Goal: Transaction & Acquisition: Obtain resource

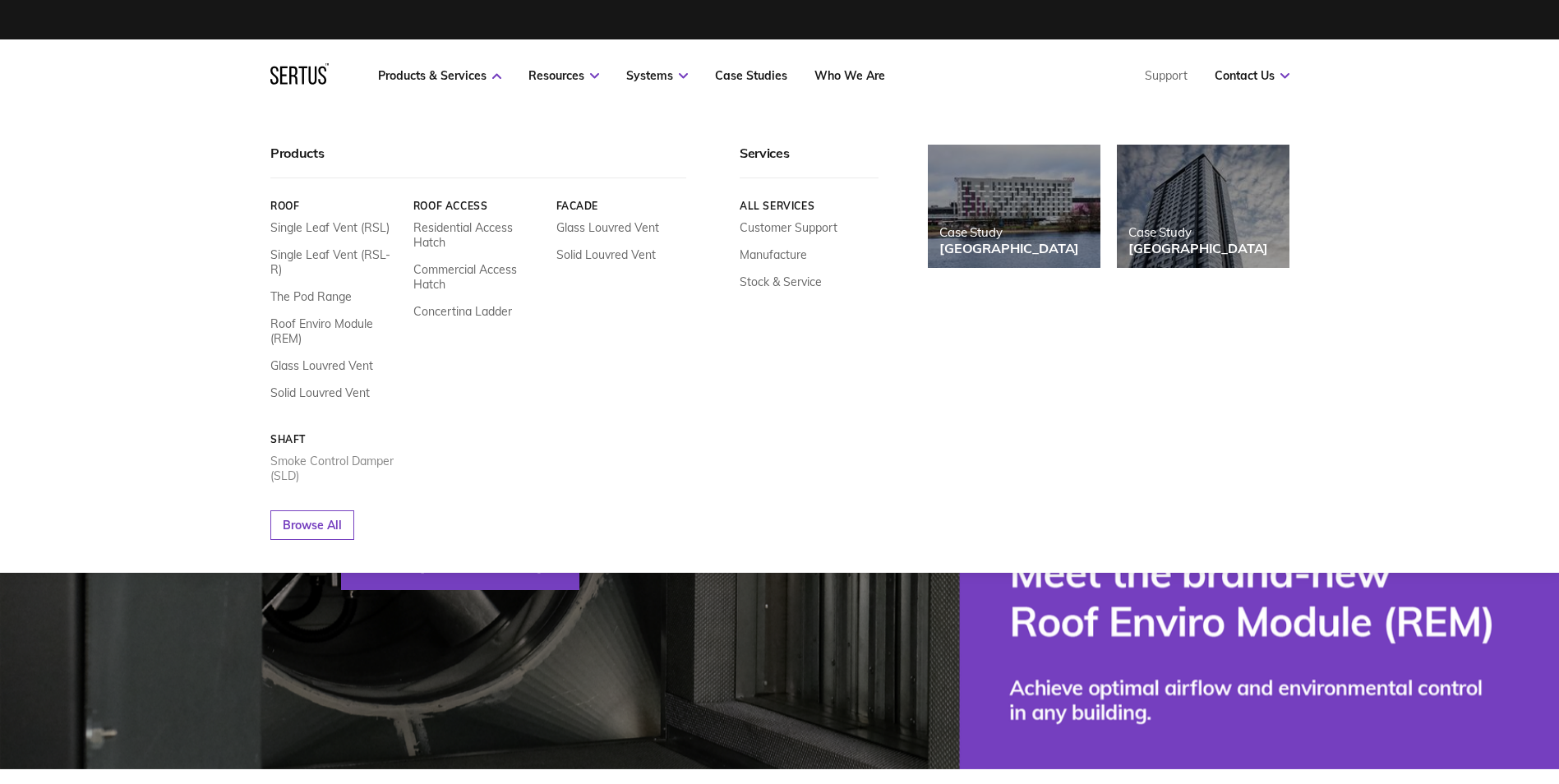
click at [320, 453] on link "Smoke Control Damper (SLD)" at bounding box center [336, 468] width 131 height 29
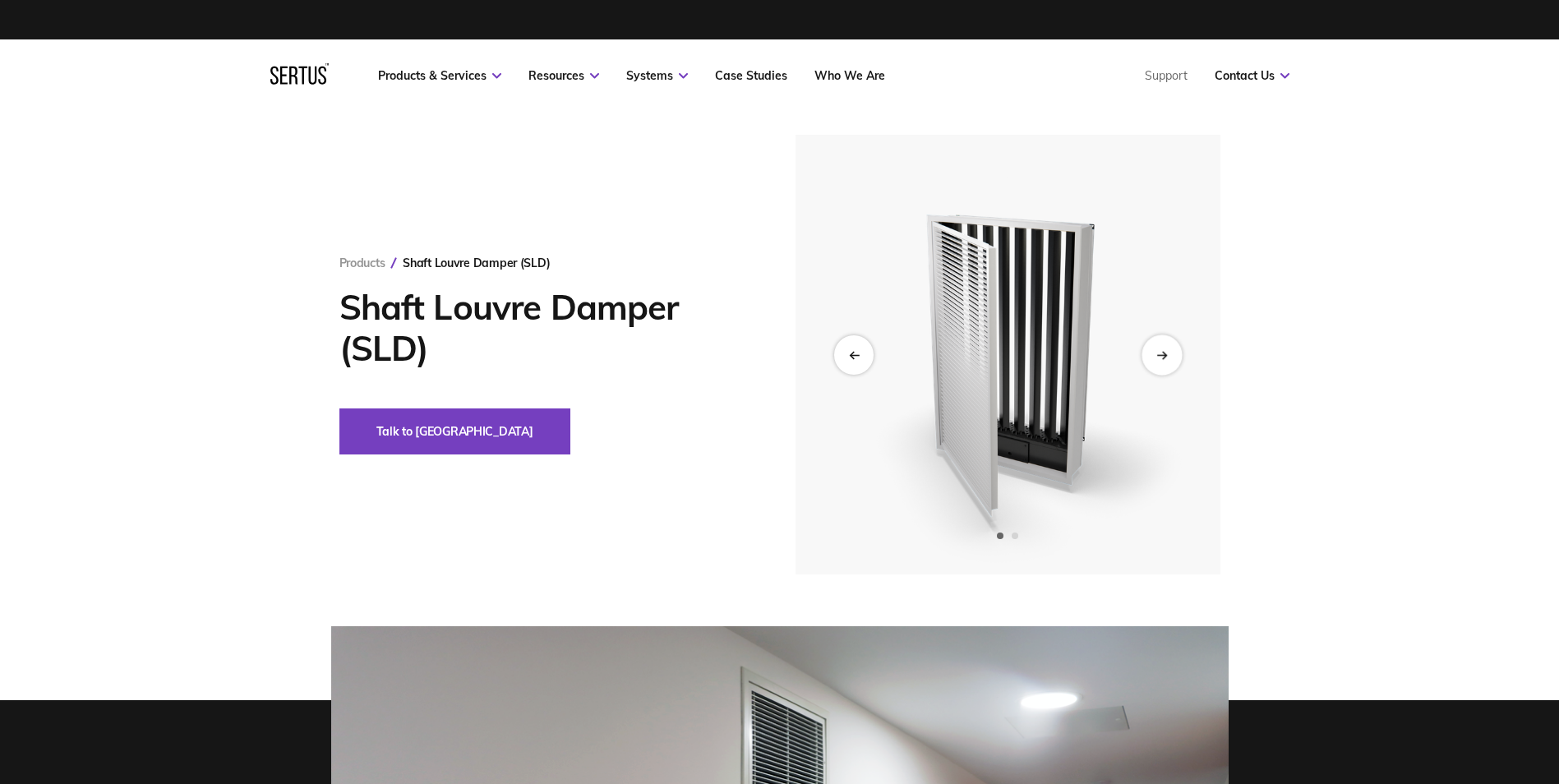
click at [1160, 354] on icon "Next slide" at bounding box center [1162, 354] width 11 height 9
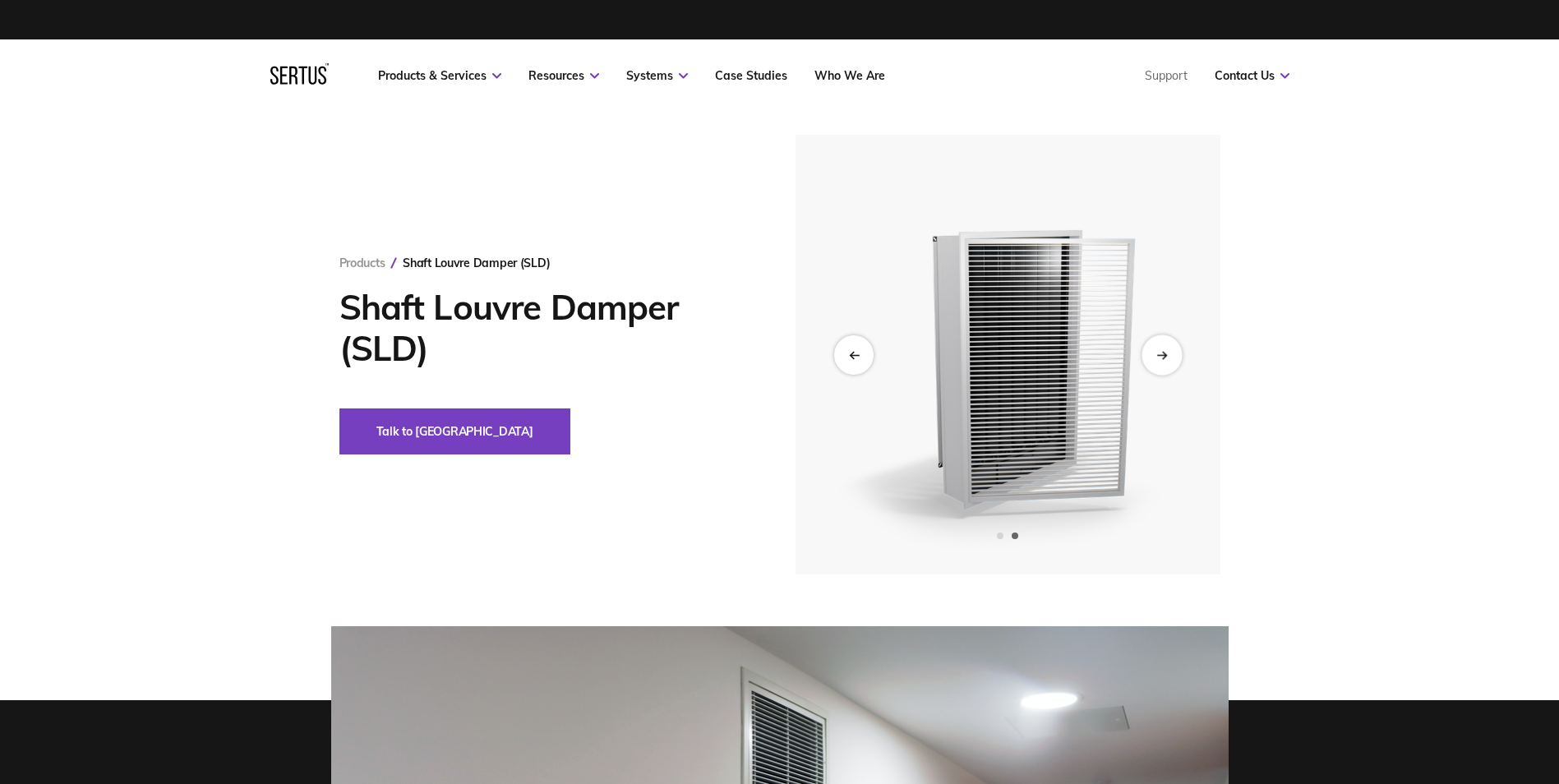
click at [1154, 359] on div "Next slide" at bounding box center [1162, 354] width 41 height 41
click at [848, 362] on div "Previous slide" at bounding box center [853, 354] width 41 height 41
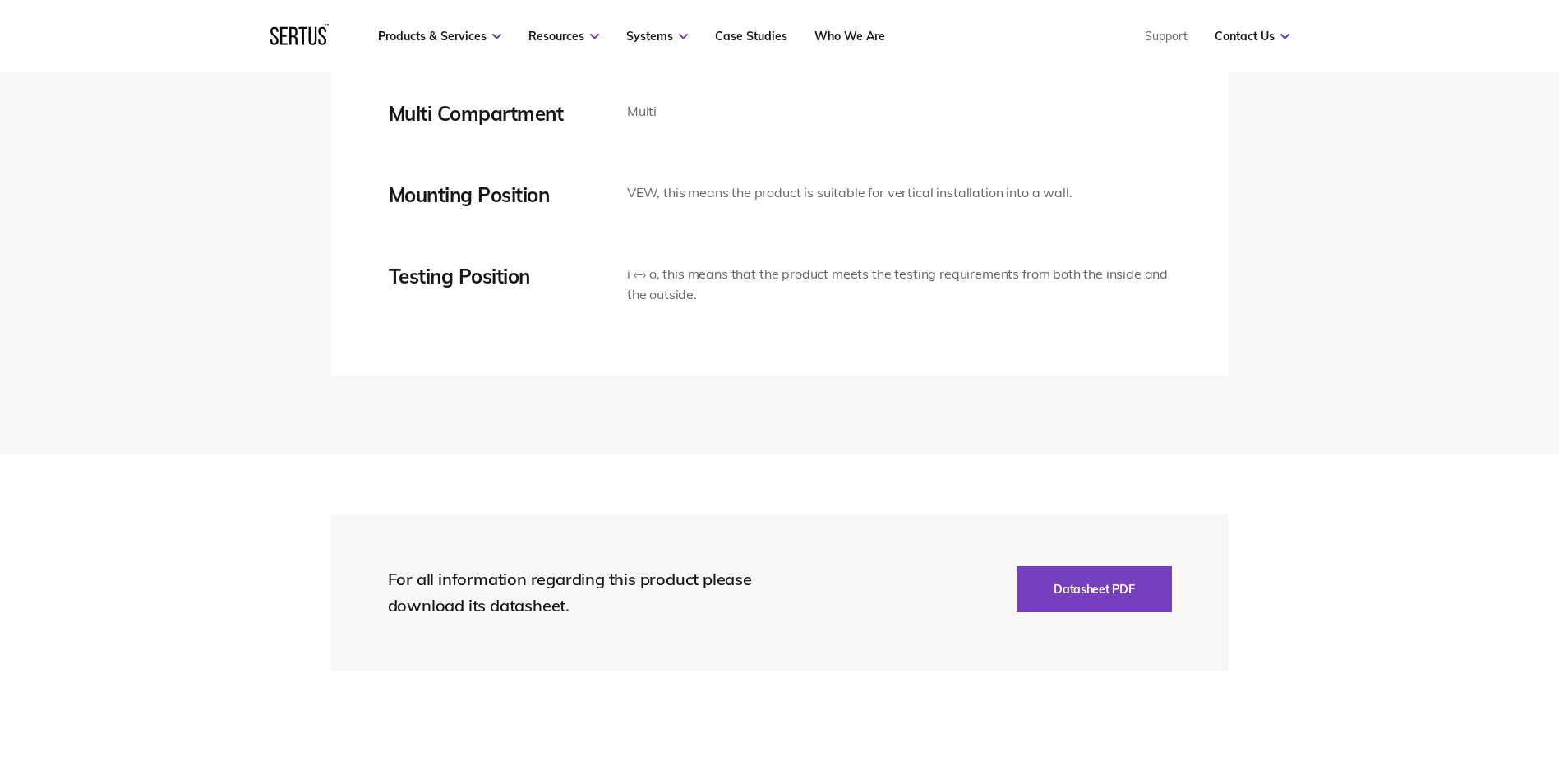
scroll to position [3533, 0]
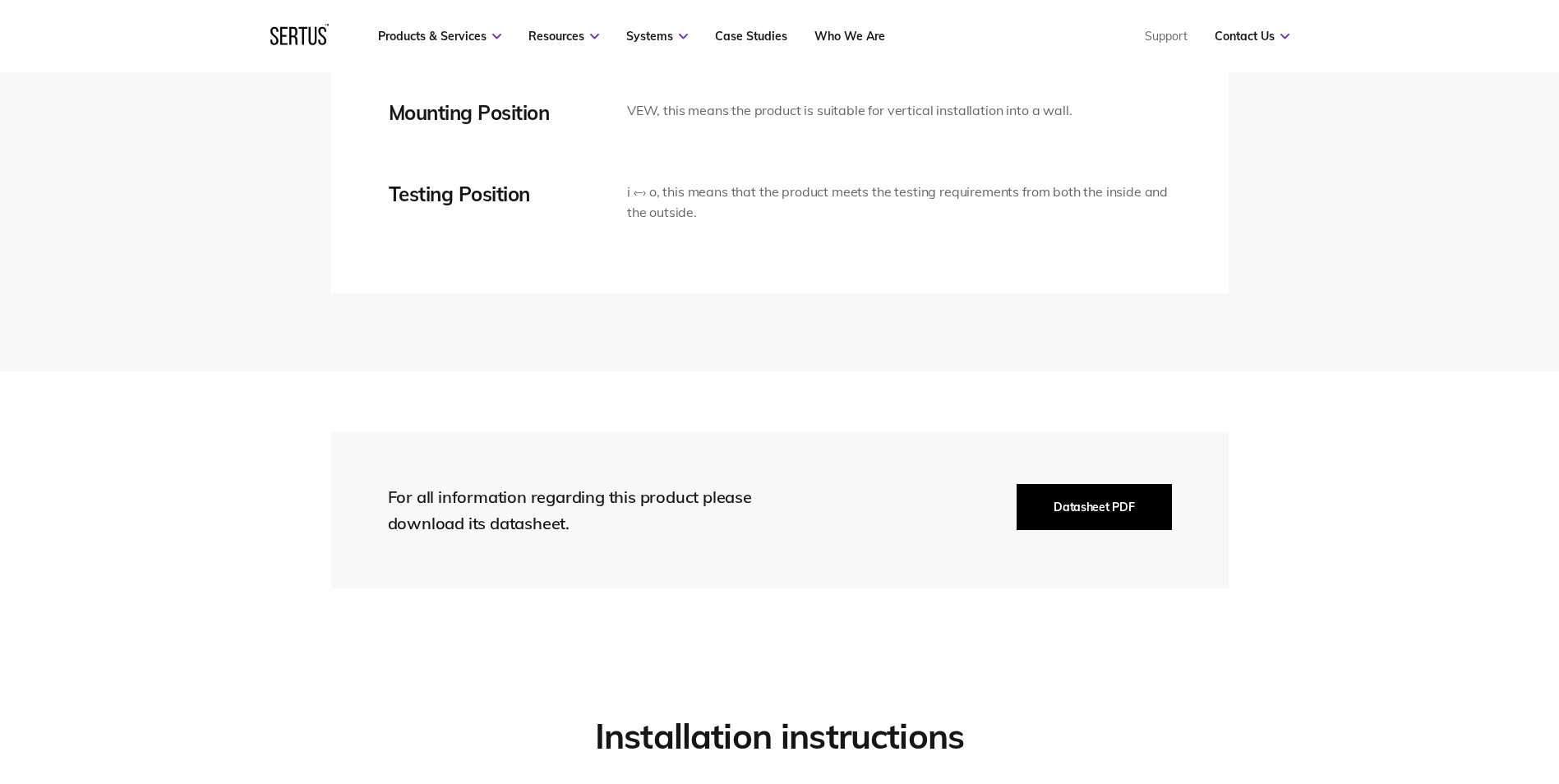
click at [1089, 513] on button "Datasheet PDF" at bounding box center [1094, 506] width 155 height 46
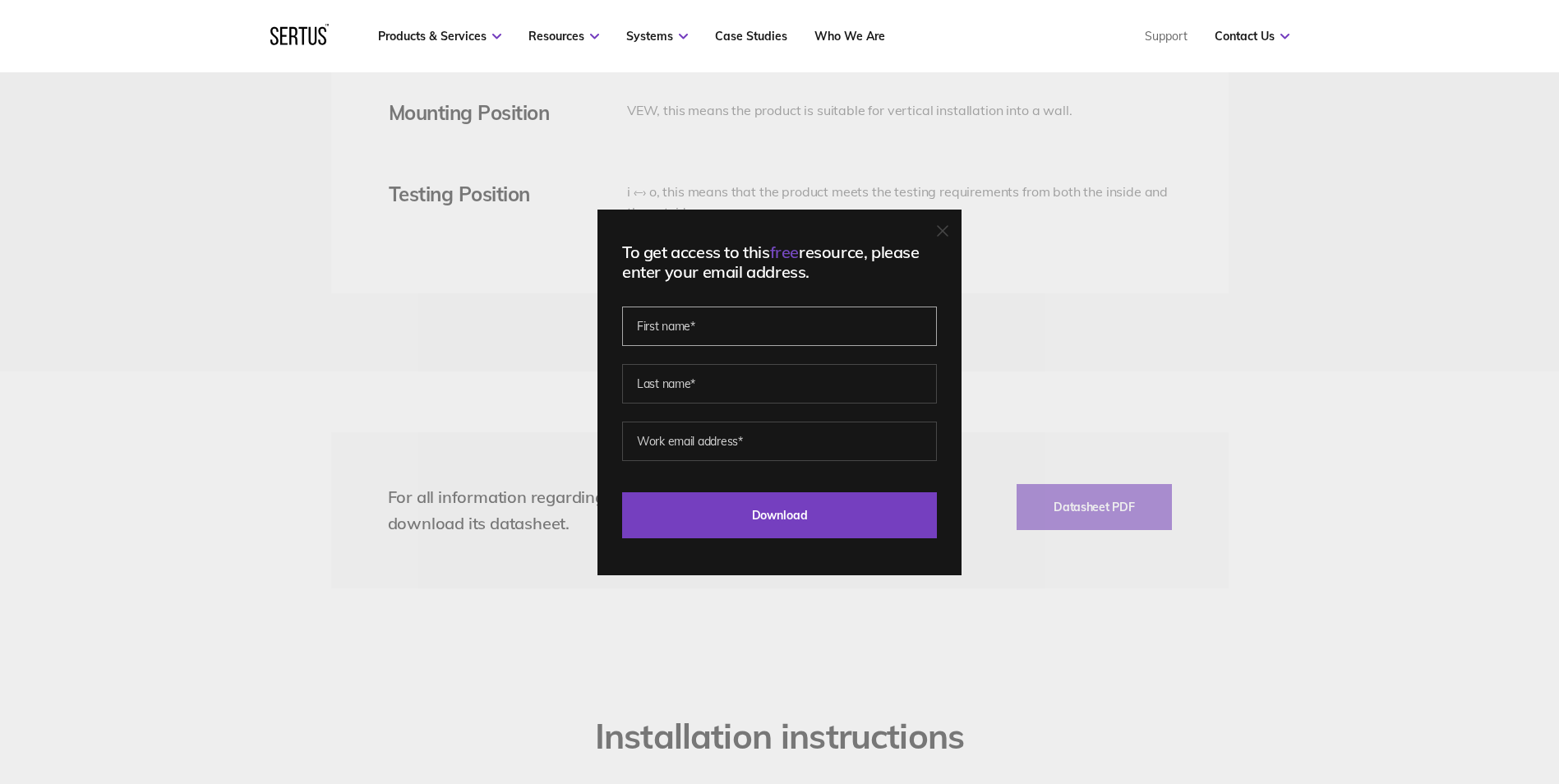
click at [711, 322] on input "text" at bounding box center [780, 326] width 315 height 40
type input "ben"
type input "edgecombe"
type input "[EMAIL_ADDRESS][DOMAIN_NAME]"
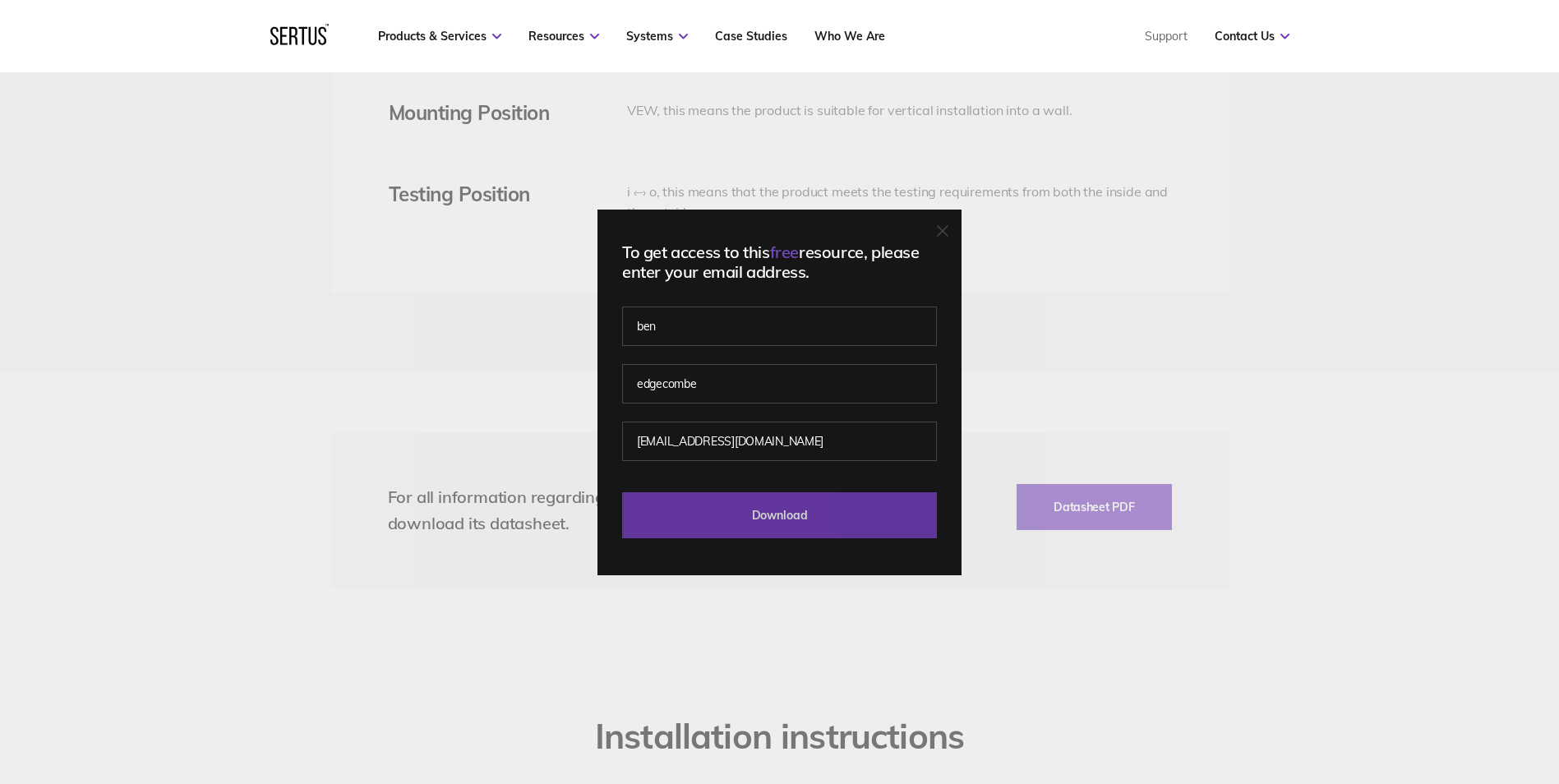
click at [730, 531] on input "Download" at bounding box center [780, 515] width 315 height 46
